Goal: Find specific page/section: Find specific page/section

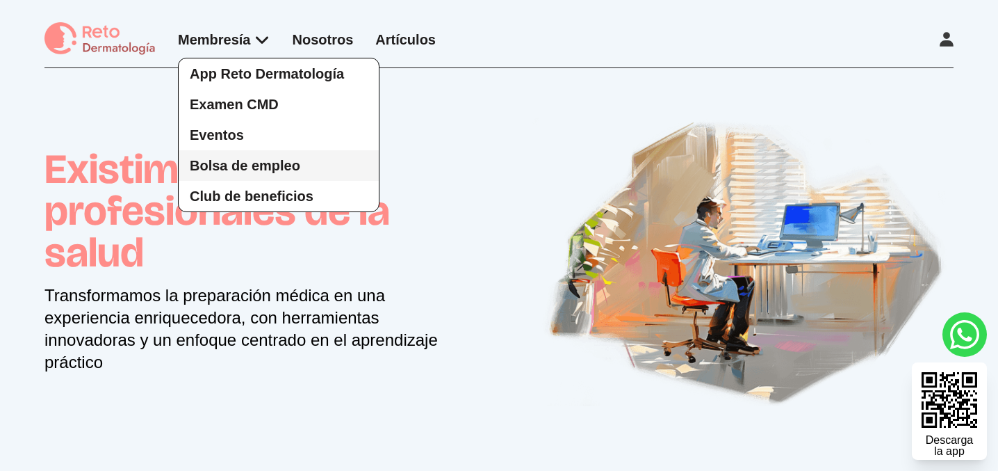
click at [256, 161] on span "Bolsa de empleo" at bounding box center [245, 165] width 111 height 15
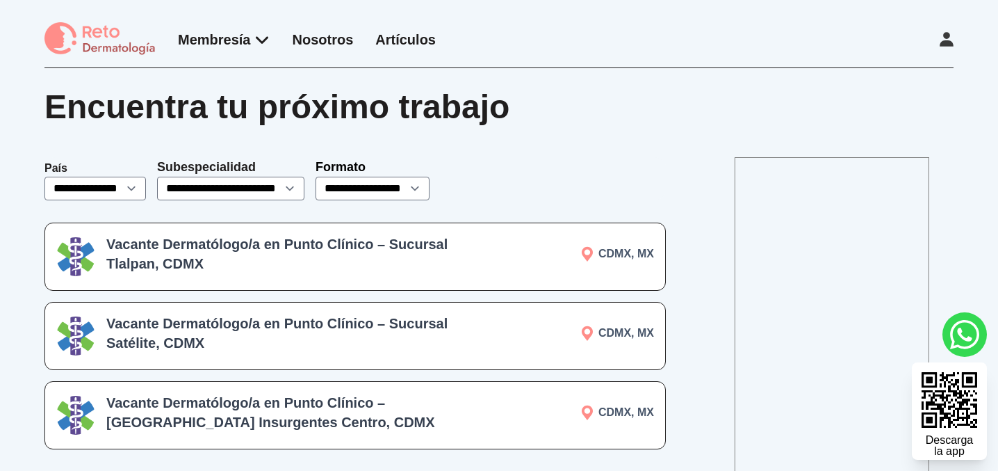
click at [326, 262] on h3 "Vacante Dermatólogo/a en Punto Clínico – Sucursal Tlalpan, CDMX" at bounding box center [285, 253] width 358 height 39
click at [115, 36] on img at bounding box center [99, 39] width 111 height 34
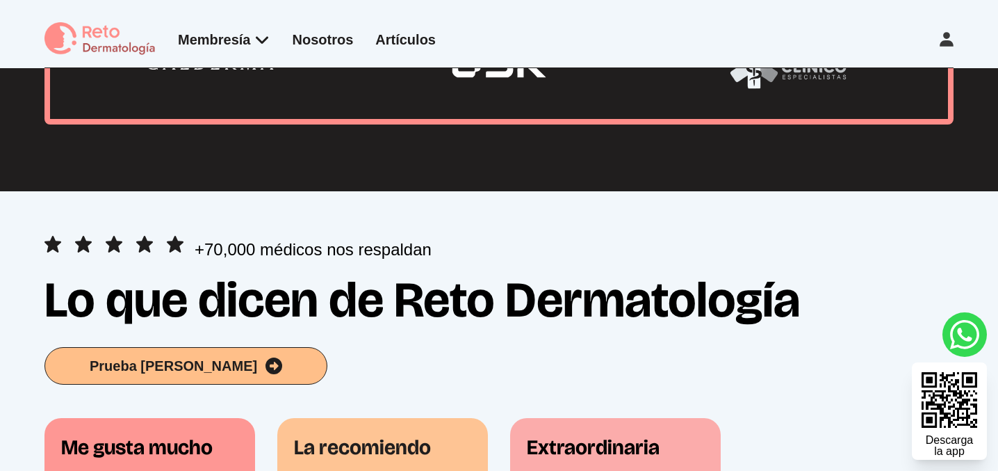
scroll to position [2164, 0]
